Goal: Task Accomplishment & Management: Use online tool/utility

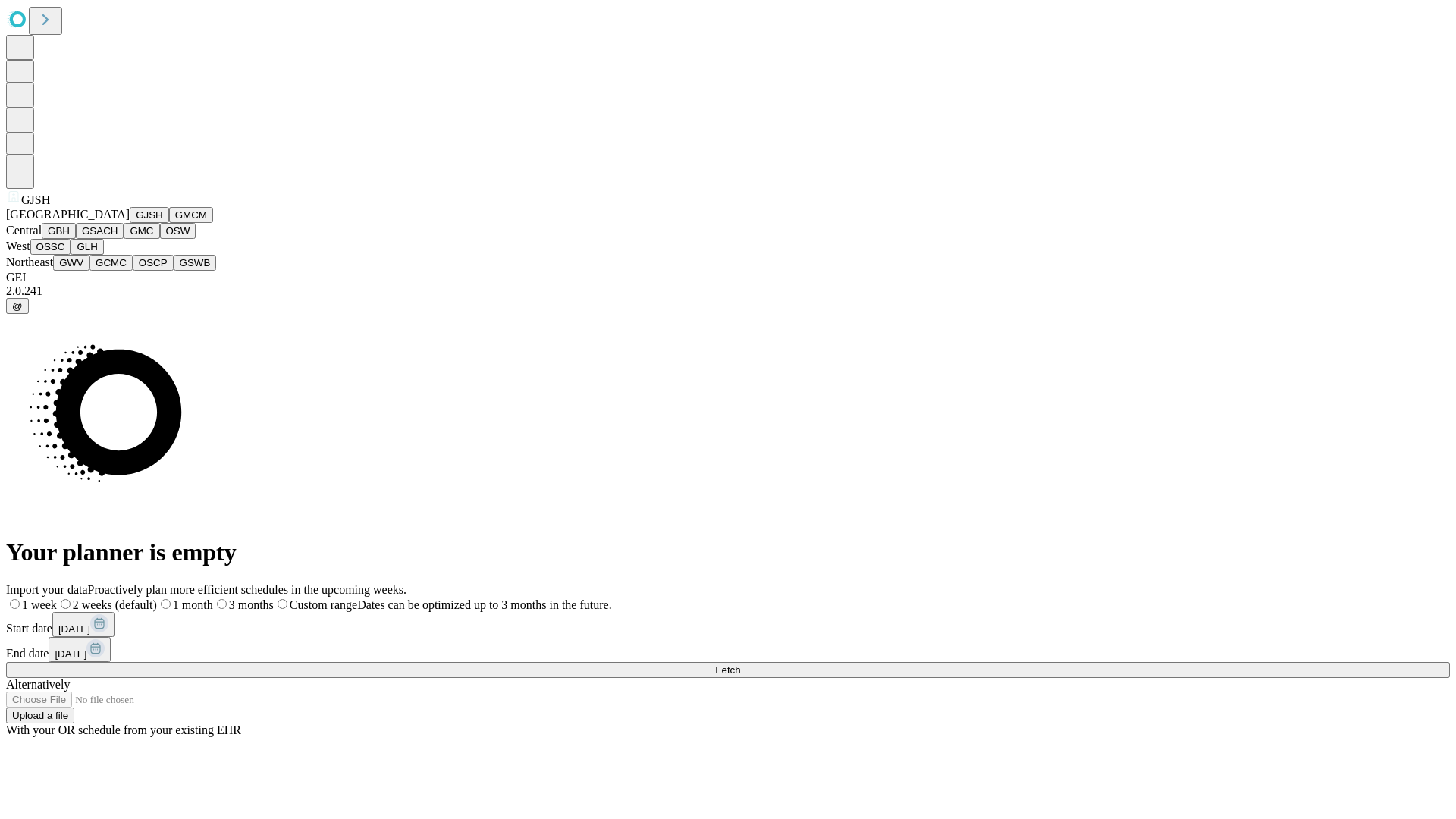
click at [130, 223] on button "GJSH" at bounding box center [149, 215] width 39 height 16
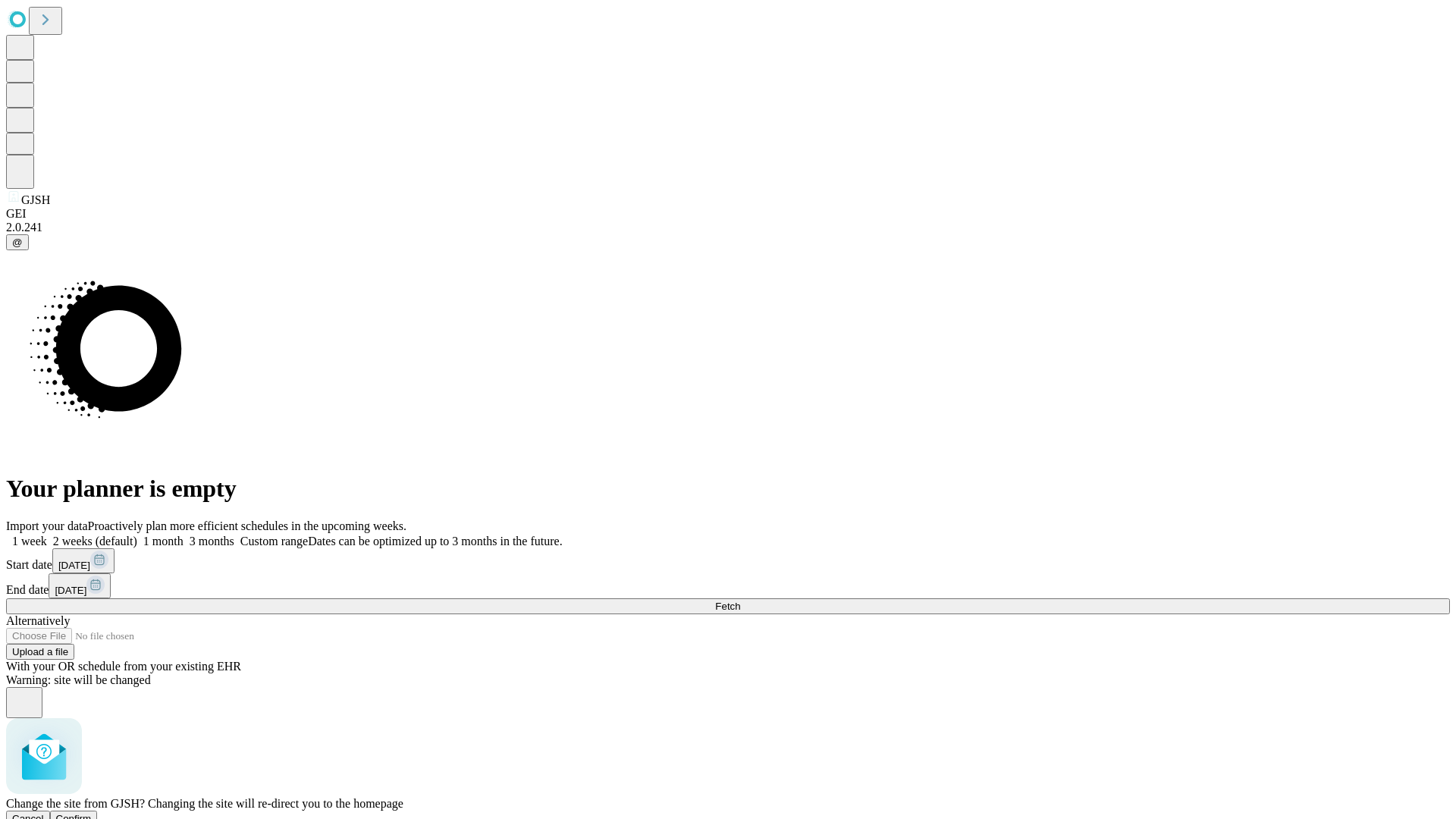
click at [91, 813] on span "Confirm" at bounding box center [74, 818] width 36 height 12
click at [138, 535] on label "2 weeks (default)" at bounding box center [92, 541] width 91 height 13
click at [740, 600] on span "Fetch" at bounding box center [728, 606] width 25 height 12
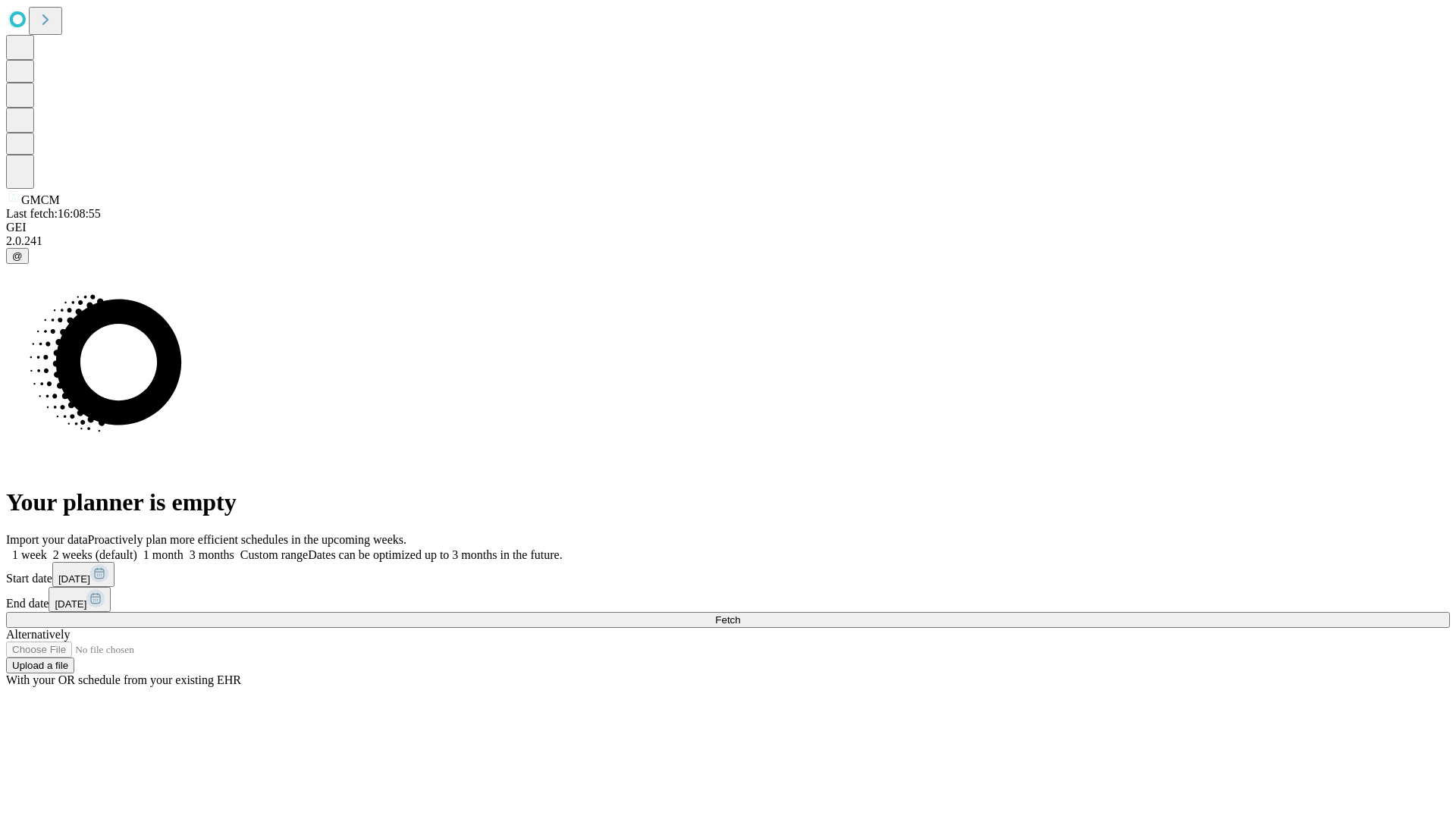
click at [138, 548] on label "2 weeks (default)" at bounding box center [92, 554] width 91 height 13
click at [740, 614] on span "Fetch" at bounding box center [728, 619] width 25 height 12
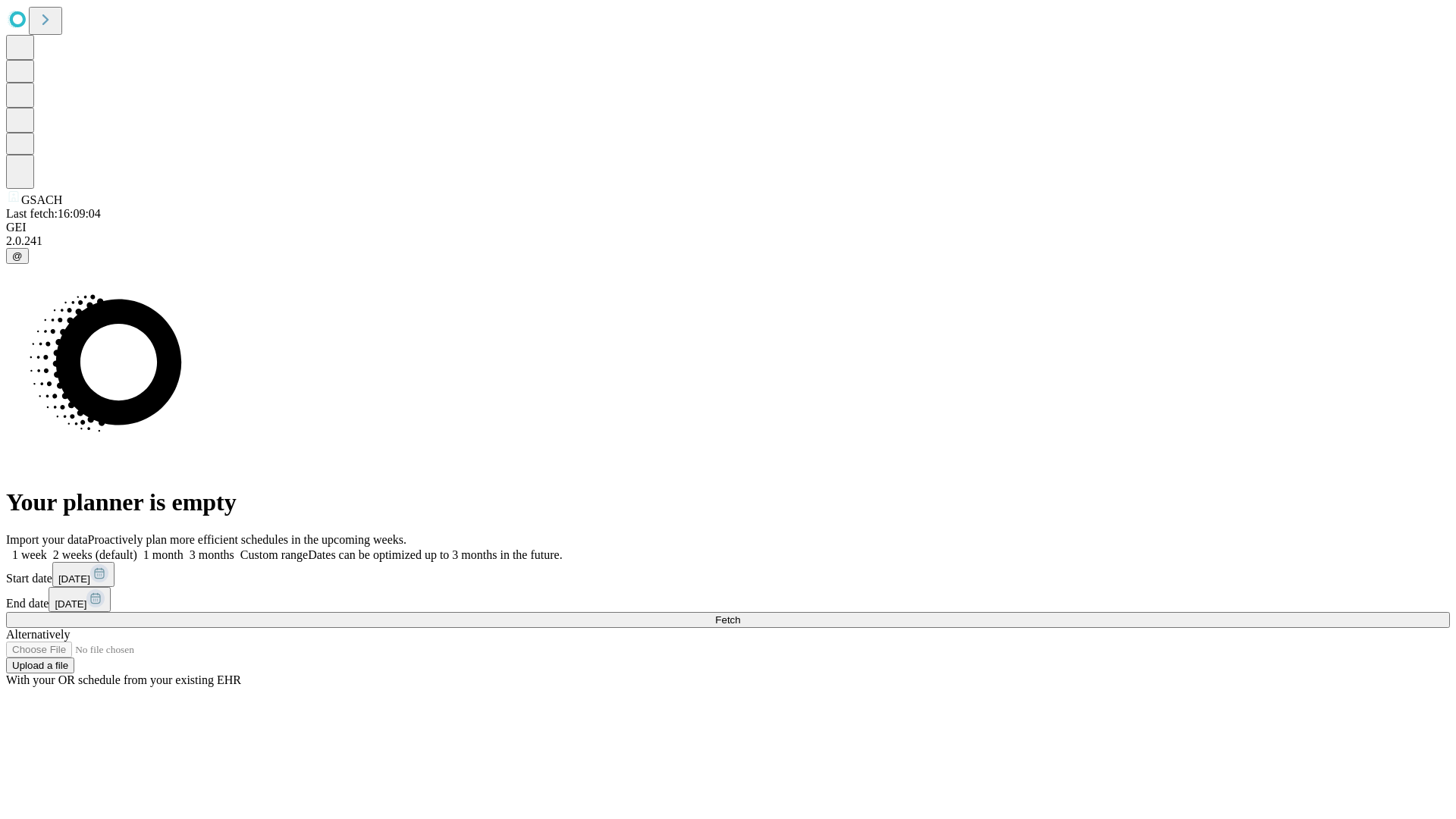
click at [138, 548] on label "2 weeks (default)" at bounding box center [92, 554] width 91 height 13
click at [740, 614] on span "Fetch" at bounding box center [728, 619] width 25 height 12
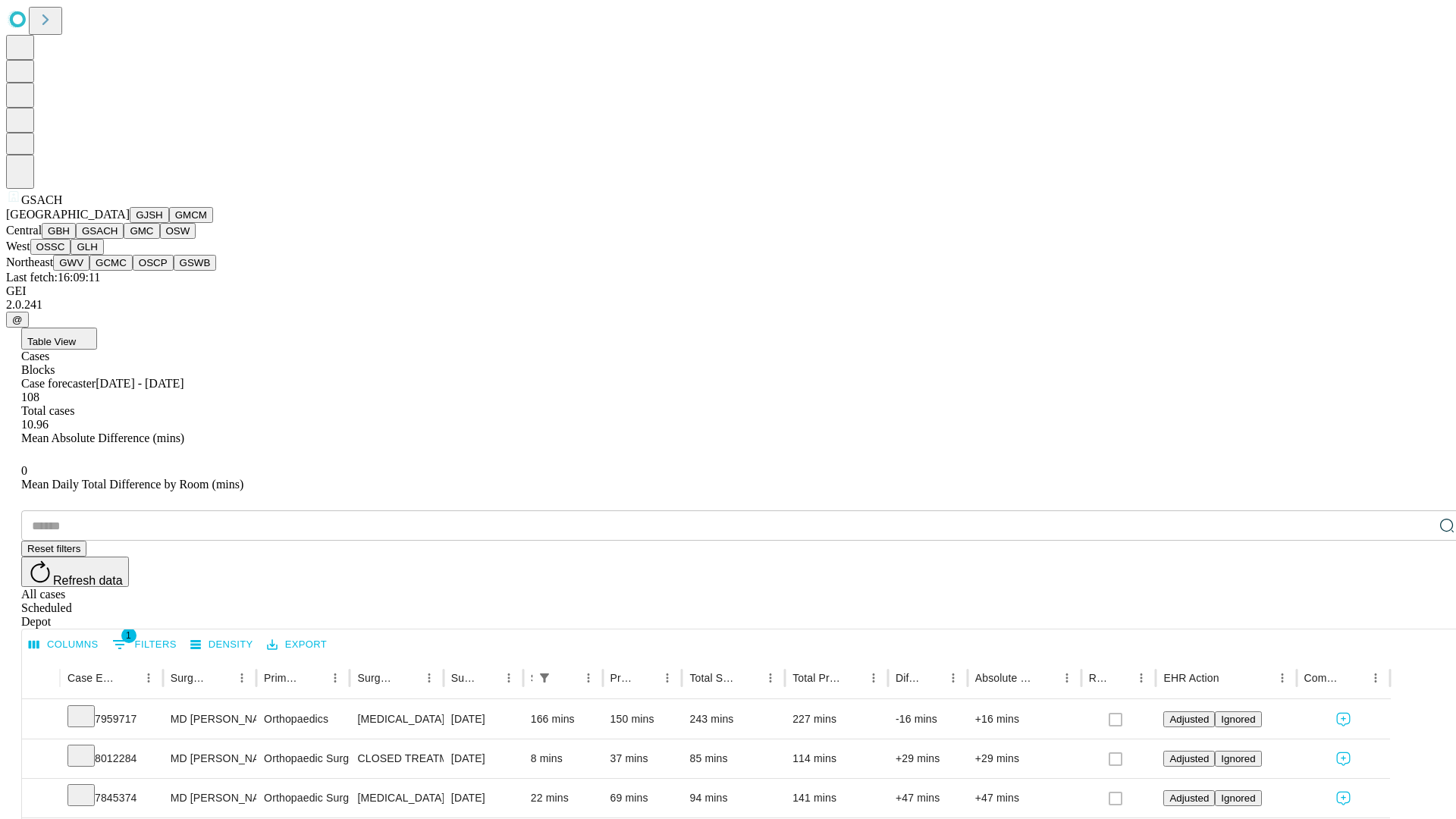
click at [123, 239] on button "GMC" at bounding box center [141, 231] width 36 height 16
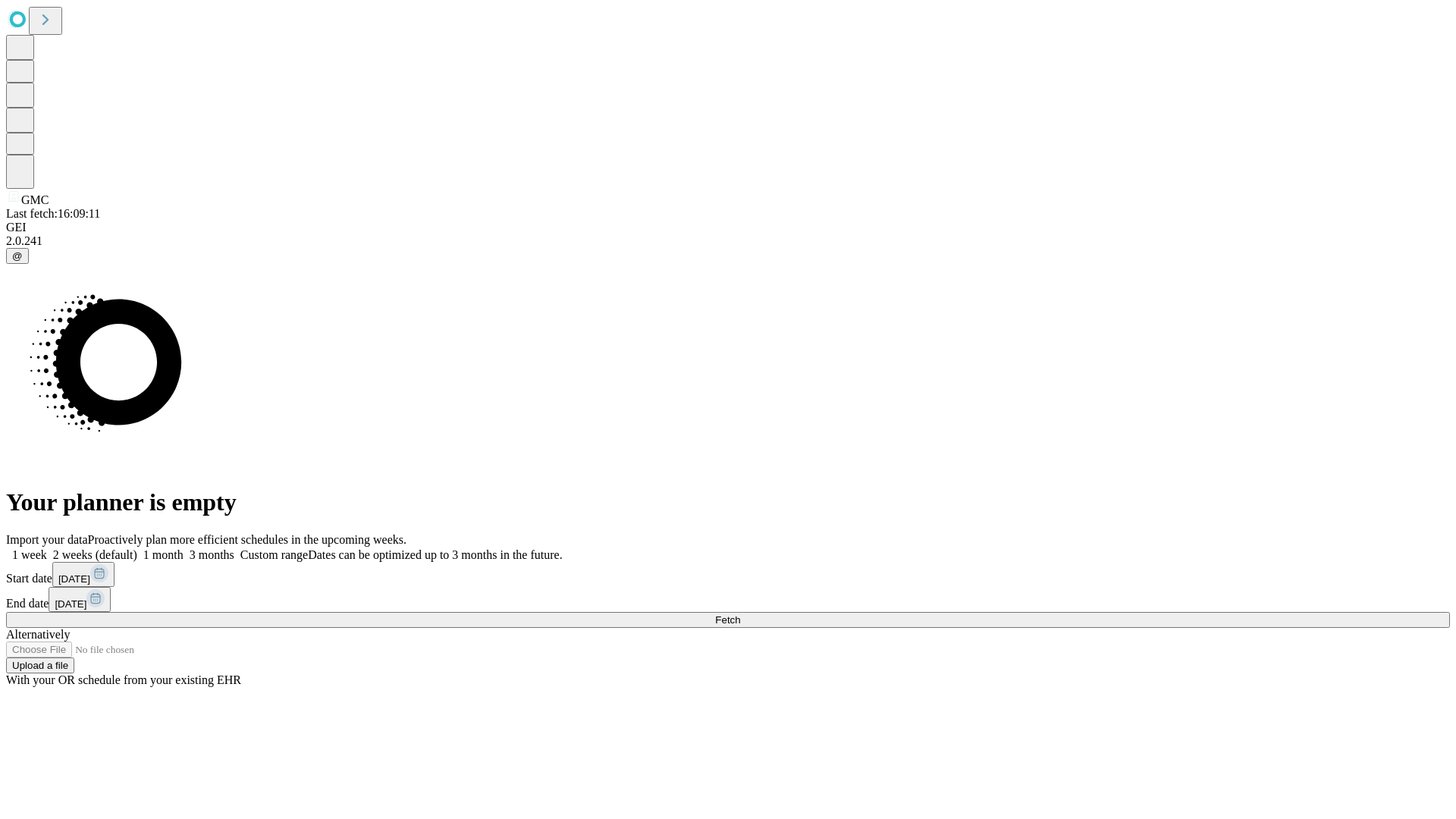
click at [138, 548] on label "2 weeks (default)" at bounding box center [92, 554] width 91 height 13
click at [740, 614] on span "Fetch" at bounding box center [728, 619] width 25 height 12
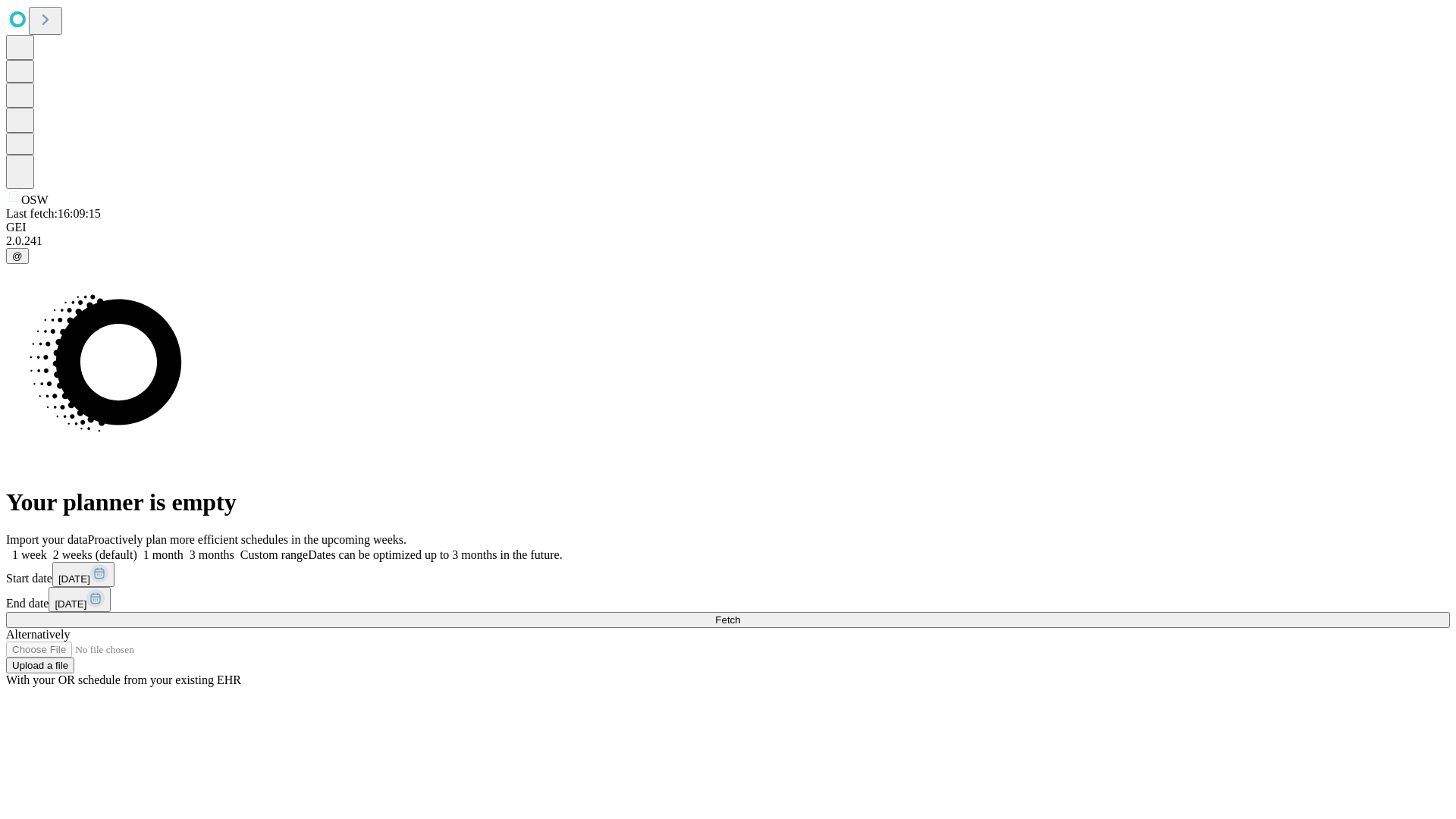
click at [740, 614] on span "Fetch" at bounding box center [728, 619] width 25 height 12
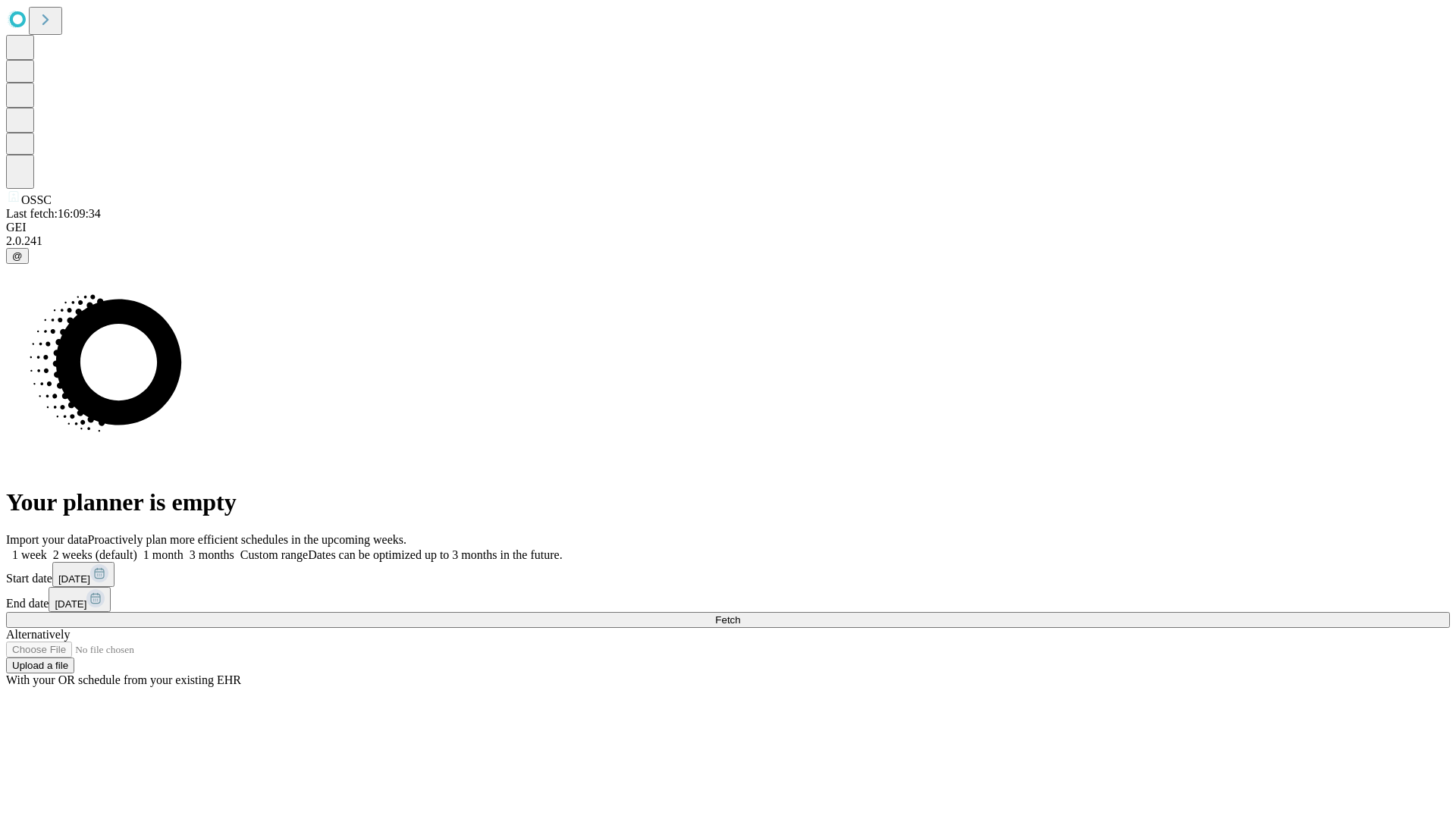
click at [138, 548] on label "2 weeks (default)" at bounding box center [92, 554] width 91 height 13
click at [740, 614] on span "Fetch" at bounding box center [728, 619] width 25 height 12
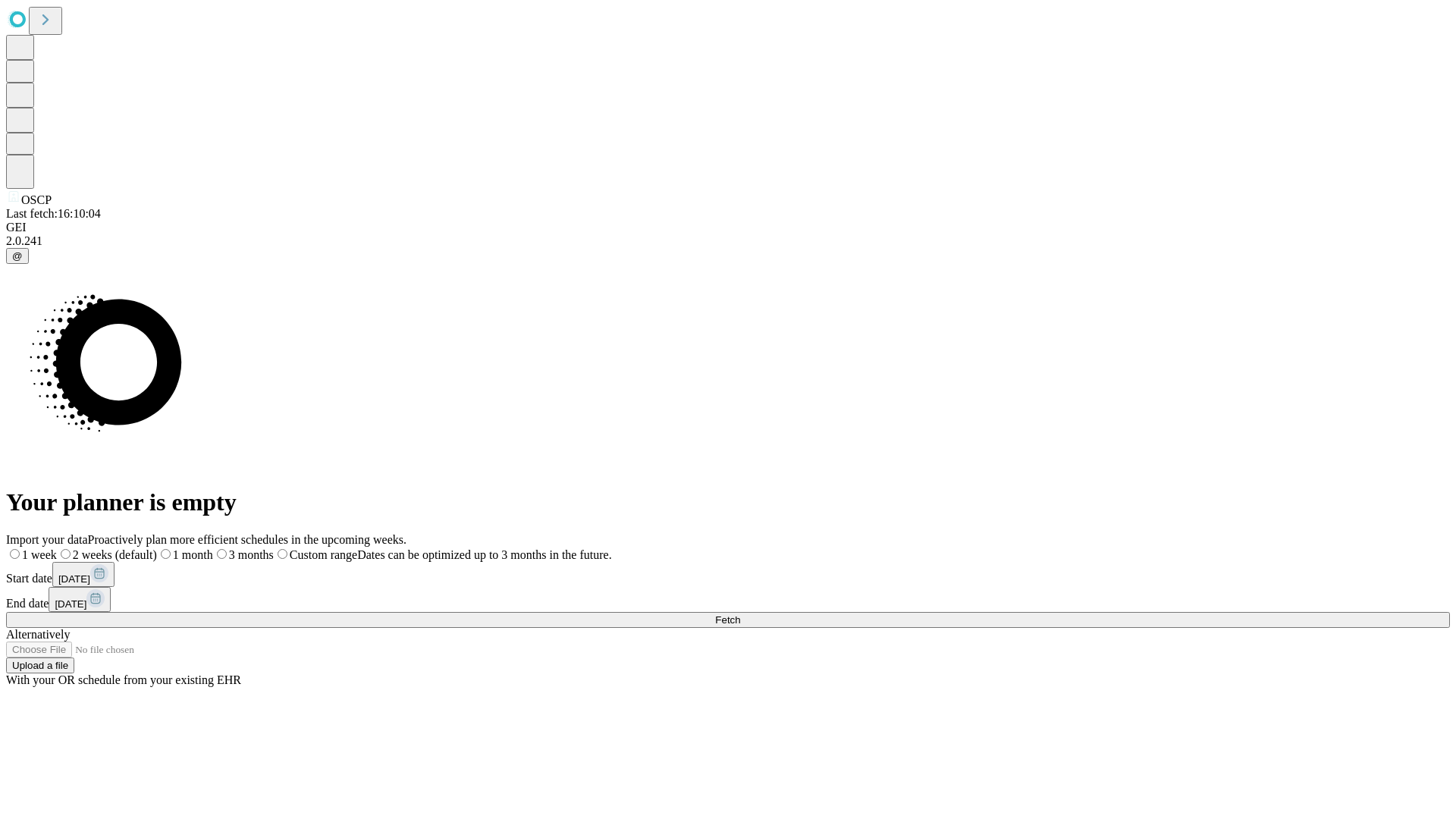
click at [740, 614] on span "Fetch" at bounding box center [728, 619] width 25 height 12
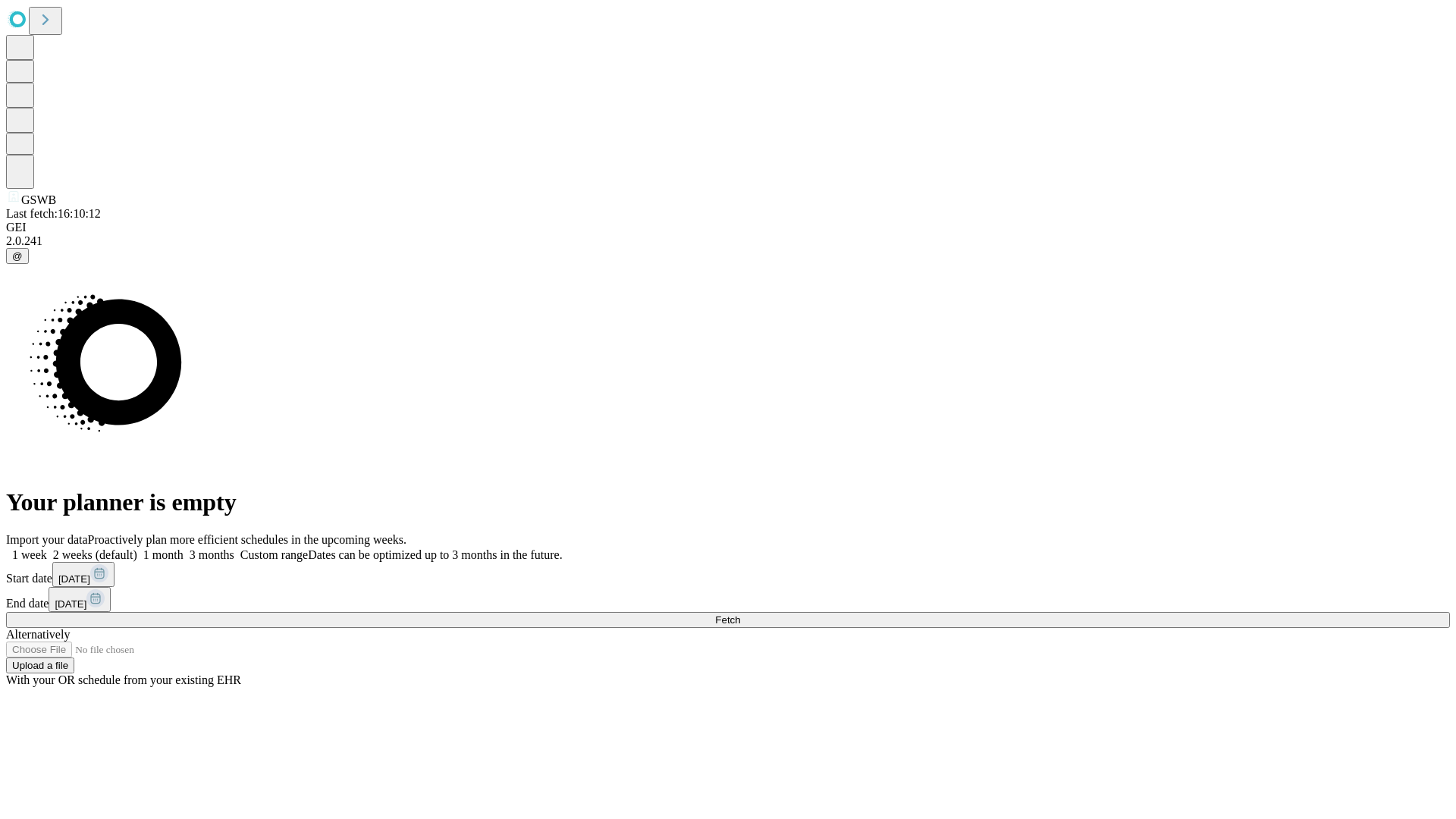
click at [138, 548] on label "2 weeks (default)" at bounding box center [92, 554] width 91 height 13
click at [740, 614] on span "Fetch" at bounding box center [728, 619] width 25 height 12
